Goal: Find contact information: Find contact information

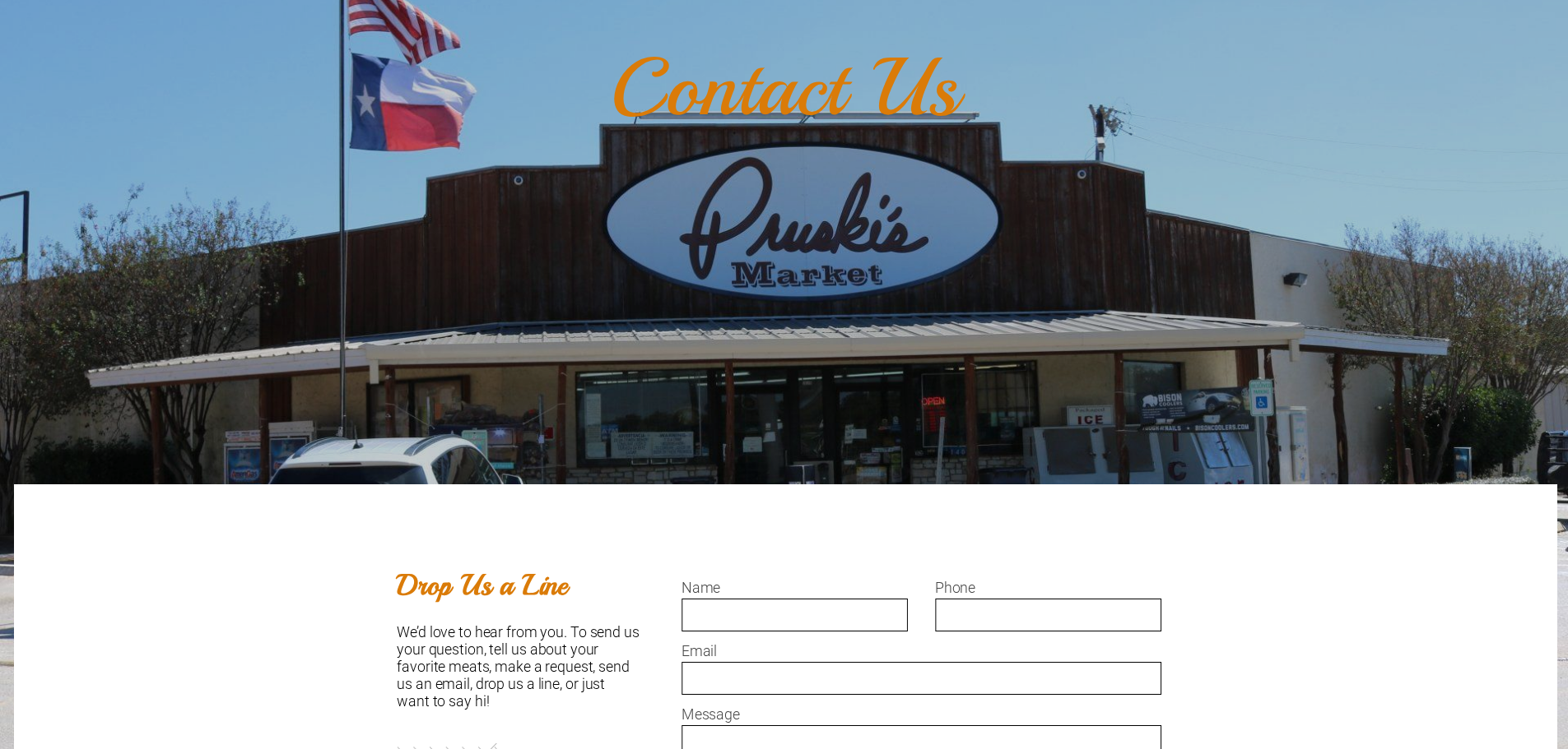
scroll to position [823, 0]
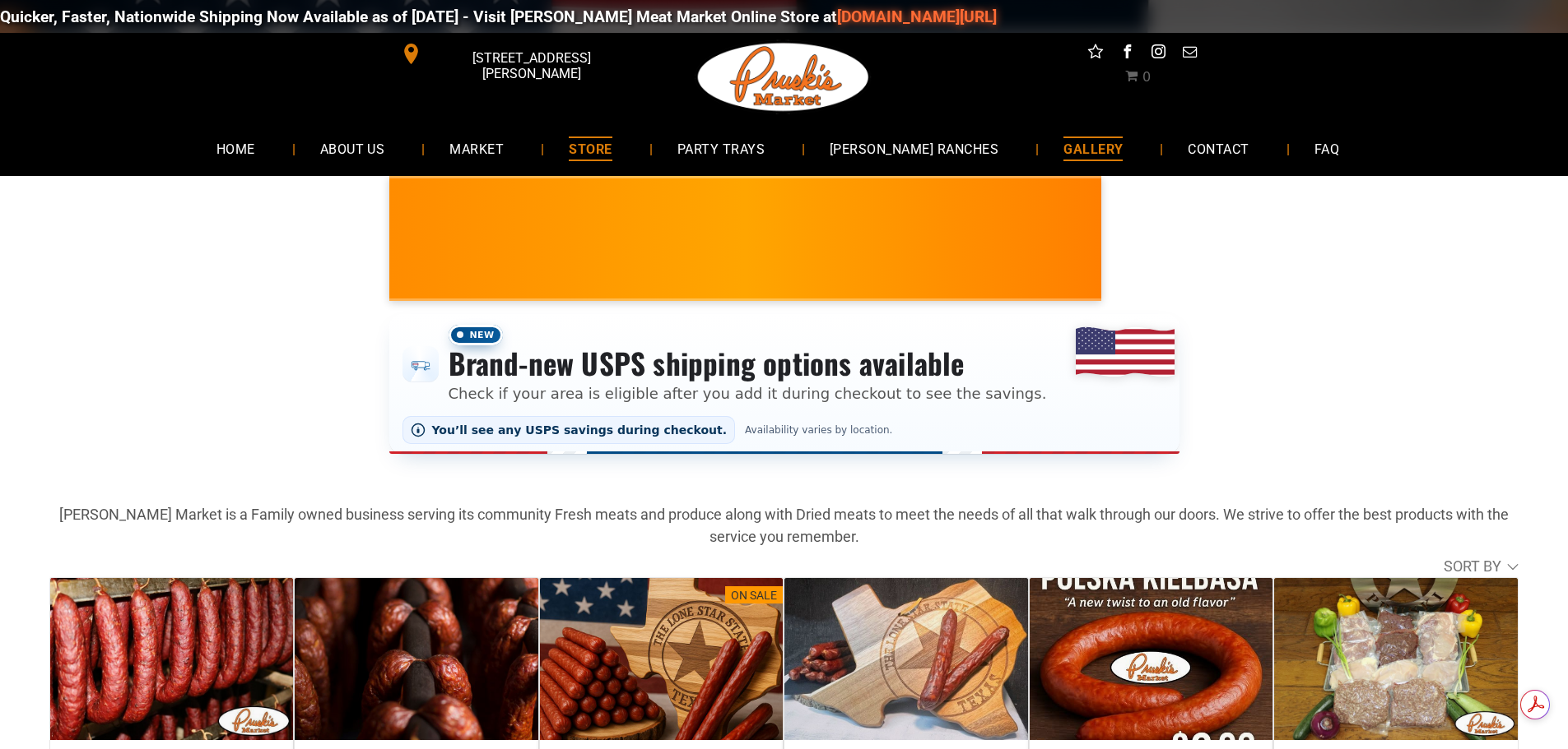
click at [1064, 153] on span "GALLERY" at bounding box center [1093, 148] width 59 height 24
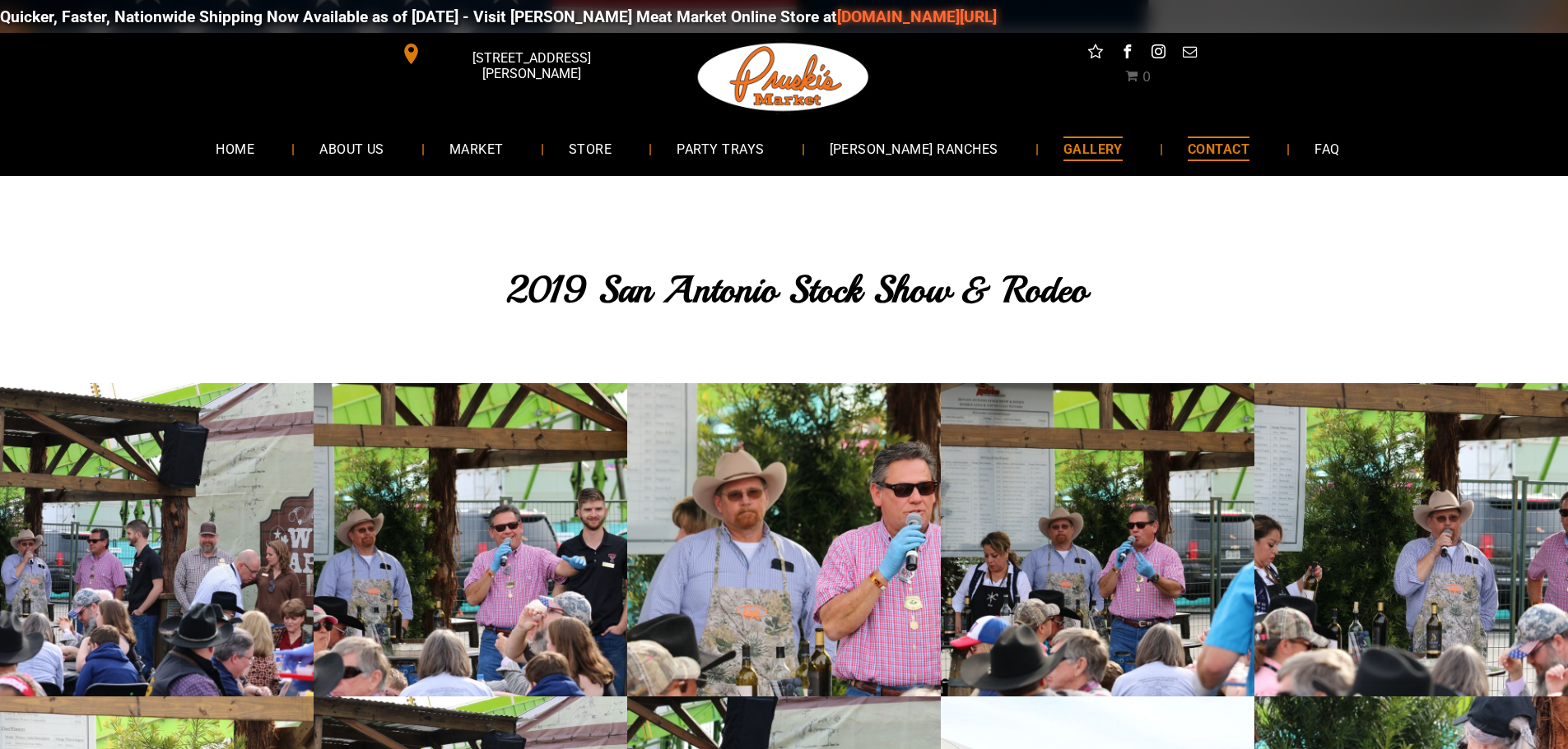
click at [1198, 141] on span "CONTACT" at bounding box center [1219, 148] width 62 height 24
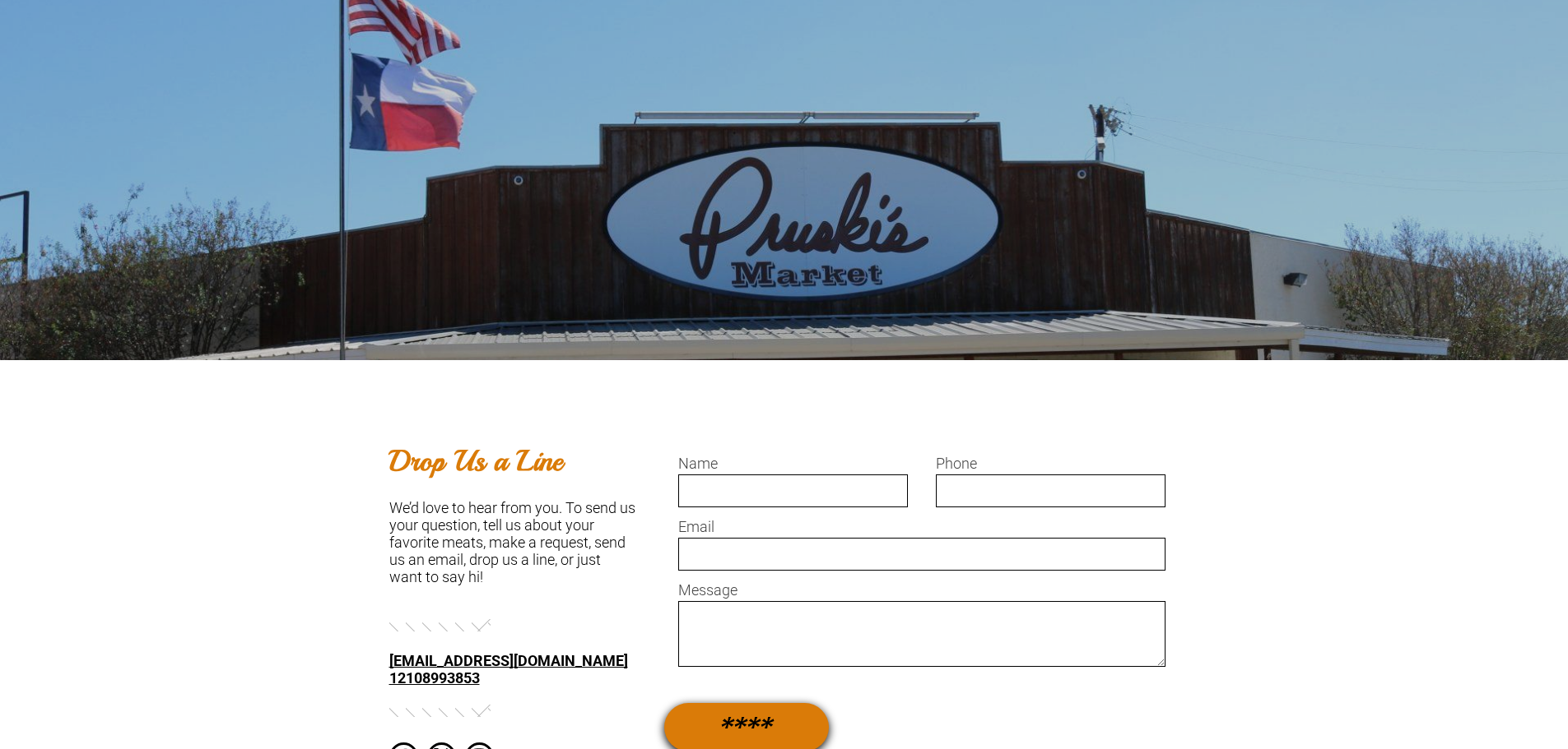
scroll to position [658, 0]
